Goal: Task Accomplishment & Management: Manage account settings

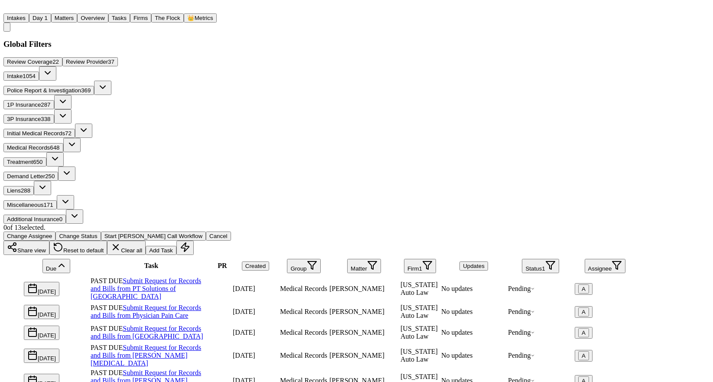
scroll to position [52, 0]
click at [146, 256] on th "Task" at bounding box center [151, 266] width 122 height 20
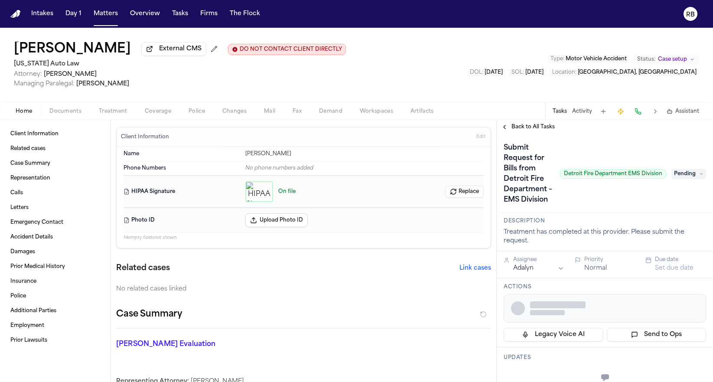
click at [35, 48] on h1 "[PERSON_NAME]" at bounding box center [72, 50] width 117 height 16
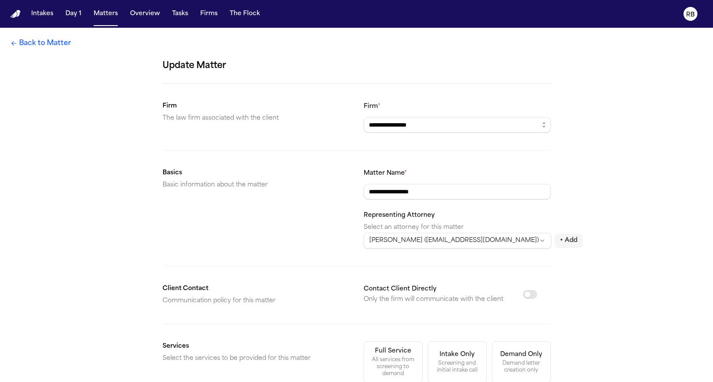
click at [48, 47] on link "Back to Matter" at bounding box center [40, 43] width 61 height 10
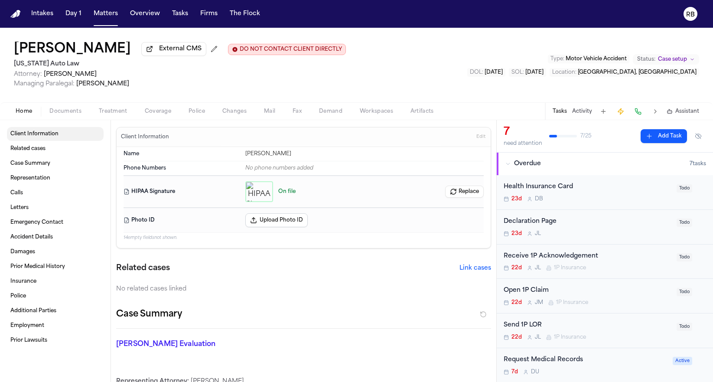
click at [30, 137] on span "Client Information" at bounding box center [34, 133] width 48 height 7
click at [18, 130] on link "Client Information" at bounding box center [55, 134] width 97 height 14
click at [492, 65] on div "[PERSON_NAME] External CMS DO NOT CONTACT CLIENT DIRECTLY DO NOT CONTACT [US_ST…" at bounding box center [356, 65] width 713 height 75
click at [513, 67] on div "[PERSON_NAME] External CMS DO NOT CONTACT CLIENT DIRECTLY DO NOT CONTACT [US_ST…" at bounding box center [356, 65] width 713 height 75
